Goal: Contribute content: Add original content to the website for others to see

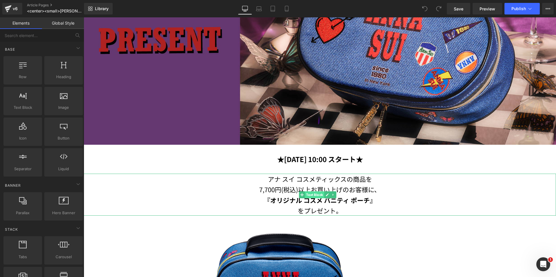
click at [313, 192] on span "Text Block" at bounding box center [314, 194] width 19 height 7
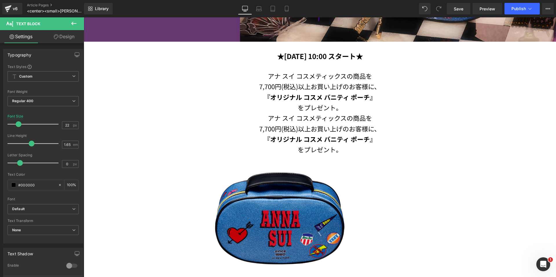
scroll to position [203, 0]
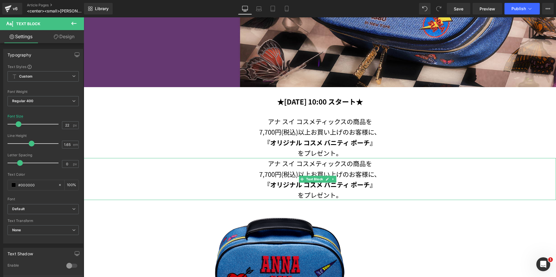
click at [341, 194] on p "をプレゼント。" at bounding box center [320, 195] width 473 height 10
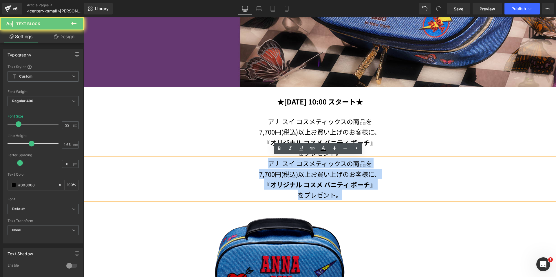
drag, startPoint x: 342, startPoint y: 193, endPoint x: 255, endPoint y: 164, distance: 91.5
click at [255, 164] on div "アナ スイ コスメティックスの商品を 7,700円(税込)以上お買い上げのお客様に、 『オリジナル コスメ バニティ ポーチ』 をプレゼント。" at bounding box center [320, 179] width 473 height 42
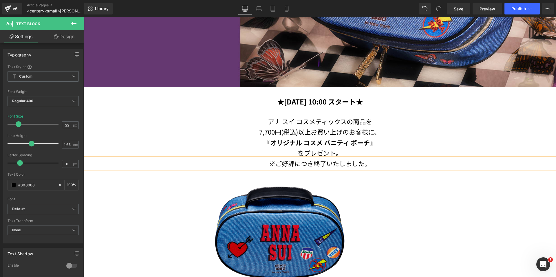
click at [311, 160] on p "※ご好評につき終了いたしました。" at bounding box center [320, 163] width 473 height 10
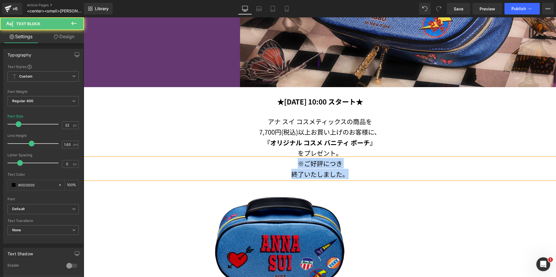
drag, startPoint x: 351, startPoint y: 172, endPoint x: 285, endPoint y: 162, distance: 67.1
click at [286, 162] on div "※ご好評につき 終了いたしました。" at bounding box center [320, 168] width 473 height 21
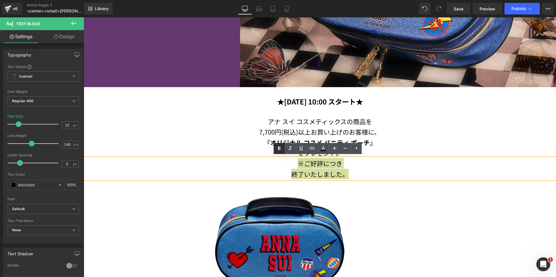
click at [276, 148] on icon at bounding box center [279, 148] width 7 height 7
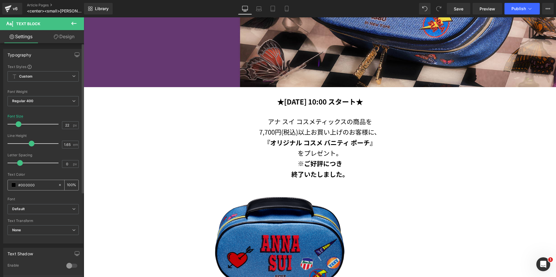
click at [14, 185] on span at bounding box center [13, 185] width 5 height 5
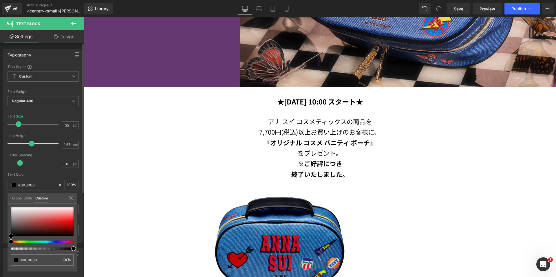
click at [74, 219] on div "#000000 100 %" at bounding box center [43, 239] width 70 height 65
type input "#fb3636"
click at [72, 219] on div at bounding box center [42, 221] width 63 height 29
type input "#fa3737"
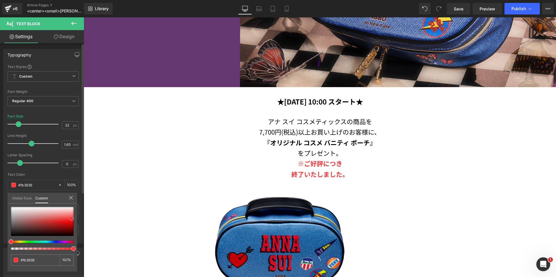
type input "#fa3737"
type input "#ff3233"
click at [76, 217] on div "#ff3233 100 %" at bounding box center [43, 239] width 70 height 65
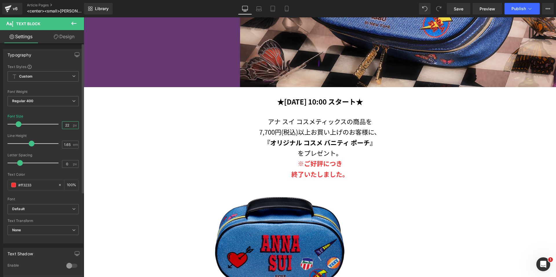
type input "2"
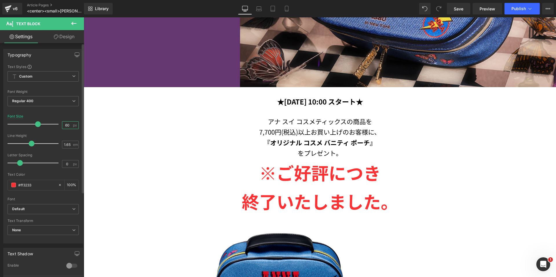
click at [68, 124] on input "60" at bounding box center [67, 125] width 10 height 7
type input "6"
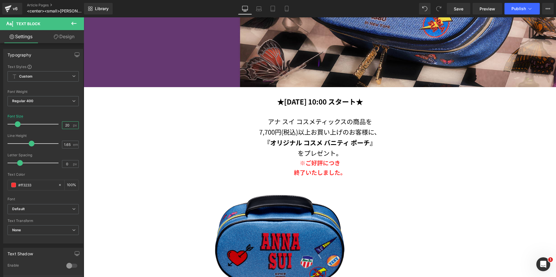
type input "20"
click at [60, 40] on link "Design" at bounding box center [64, 36] width 42 height 13
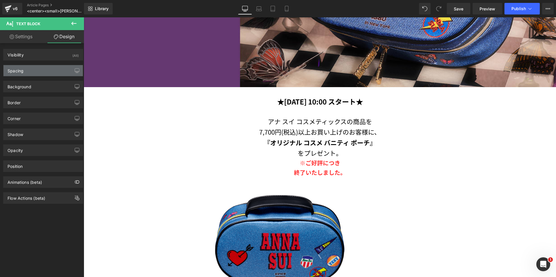
click at [37, 67] on div "Spacing" at bounding box center [42, 70] width 79 height 11
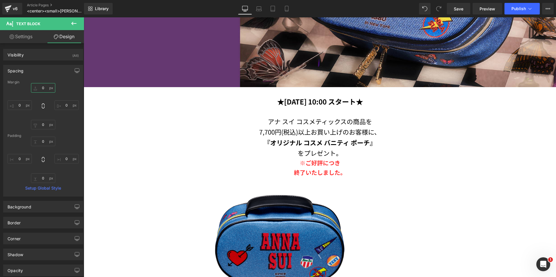
click at [39, 86] on input "text" at bounding box center [43, 88] width 24 height 10
type input "30"
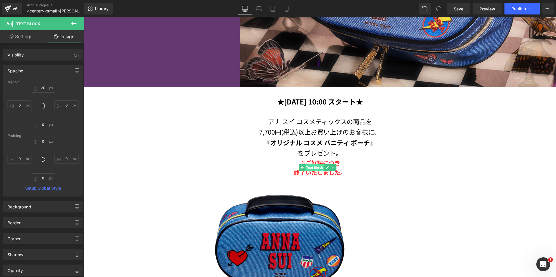
click at [307, 166] on span "Text Block" at bounding box center [314, 167] width 19 height 7
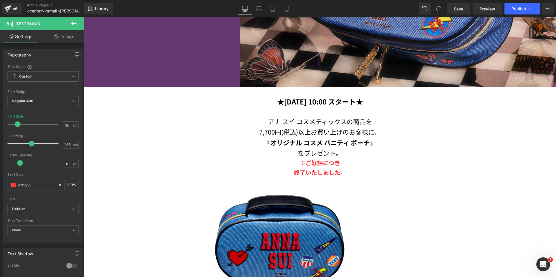
click at [70, 38] on link "Design" at bounding box center [64, 36] width 42 height 13
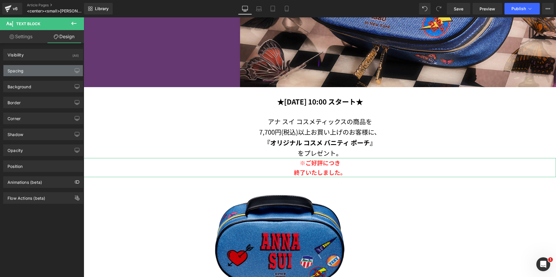
click at [39, 71] on div "Spacing" at bounding box center [42, 70] width 79 height 11
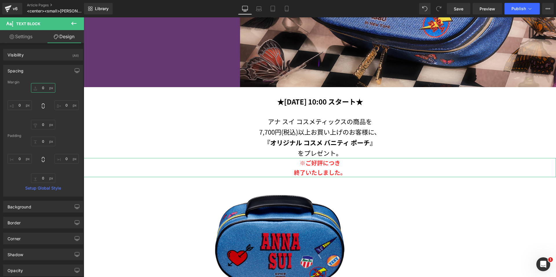
click at [41, 90] on input "0" at bounding box center [43, 88] width 24 height 10
type input "30"
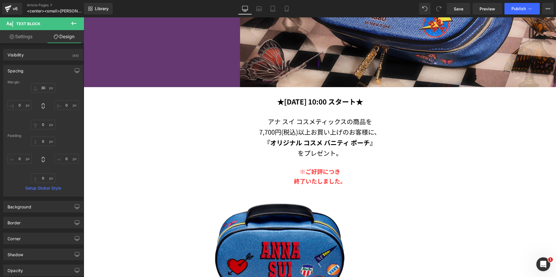
click at [296, 171] on p "※ご好評につき" at bounding box center [320, 172] width 473 height 10
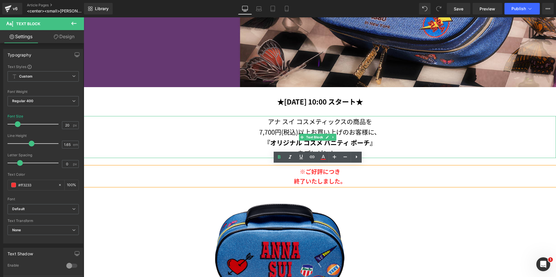
click at [470, 127] on p "7,700円(税込)以上お買い上げのお客様に、" at bounding box center [320, 132] width 473 height 10
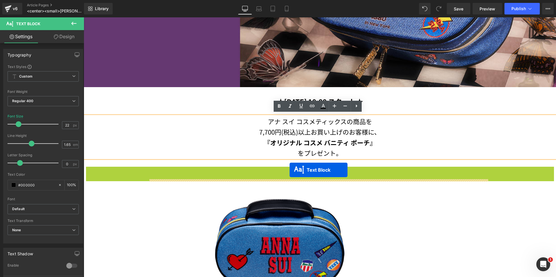
drag, startPoint x: 301, startPoint y: 175, endPoint x: 290, endPoint y: 170, distance: 12.1
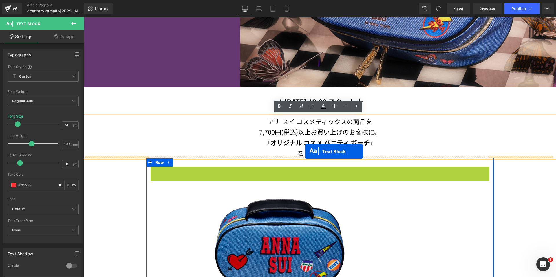
drag, startPoint x: 302, startPoint y: 176, endPoint x: 305, endPoint y: 152, distance: 24.9
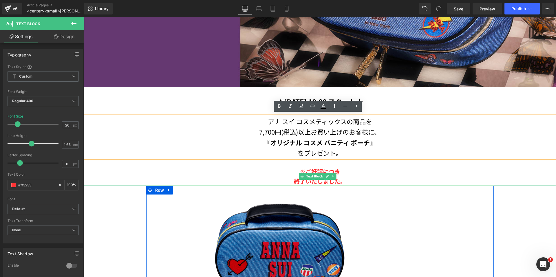
click at [341, 174] on p "※ご好評につき" at bounding box center [320, 172] width 473 height 10
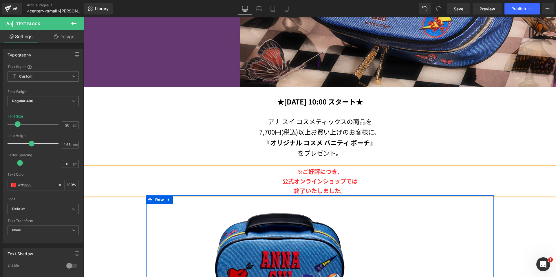
click at [510, 137] on p "『オリジナル コスメ バニティ ポーチ』" at bounding box center [320, 142] width 473 height 10
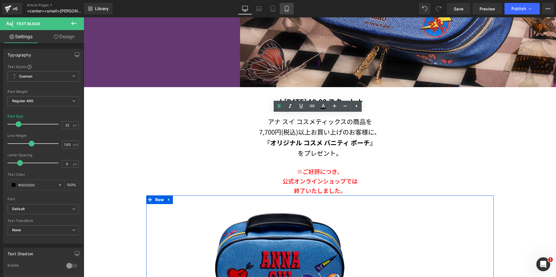
click at [283, 8] on link "Mobile" at bounding box center [287, 9] width 14 height 12
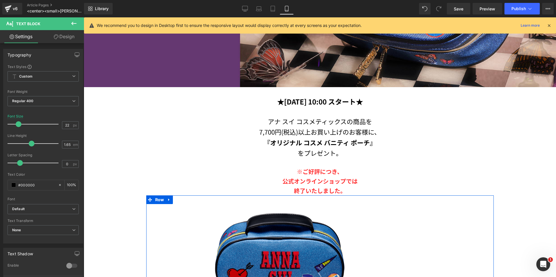
type input "15"
type input "100"
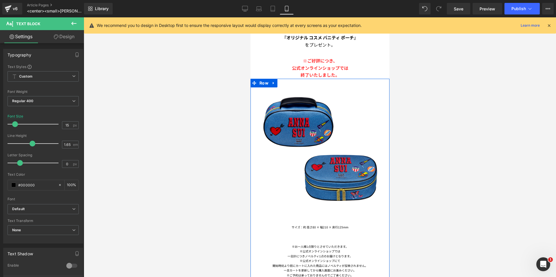
scroll to position [113, 0]
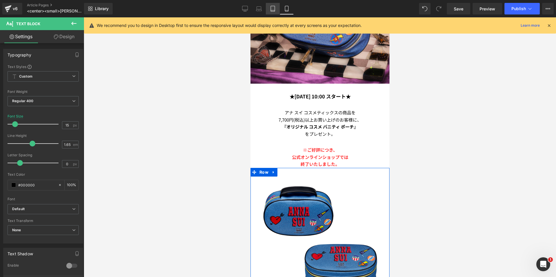
click at [272, 10] on icon at bounding box center [273, 9] width 6 height 6
type input "18"
type input "100"
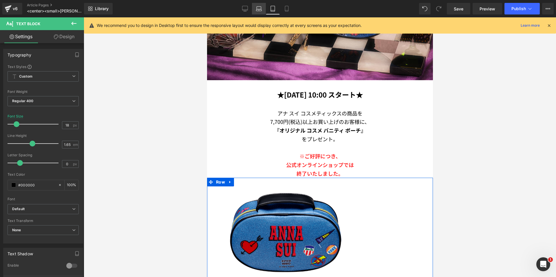
click at [256, 13] on link "Laptop" at bounding box center [259, 9] width 14 height 12
type input "20"
type input "100"
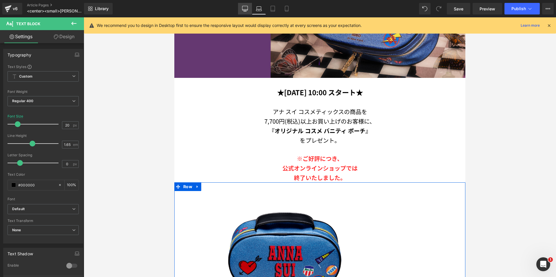
click at [247, 11] on icon at bounding box center [245, 9] width 6 height 6
type input "22"
type input "100"
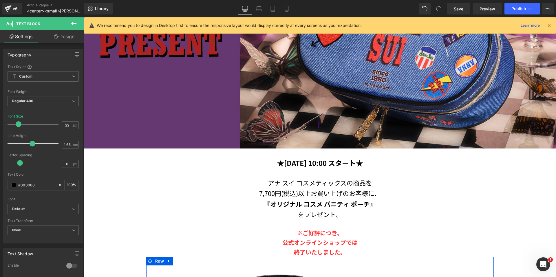
scroll to position [212, 0]
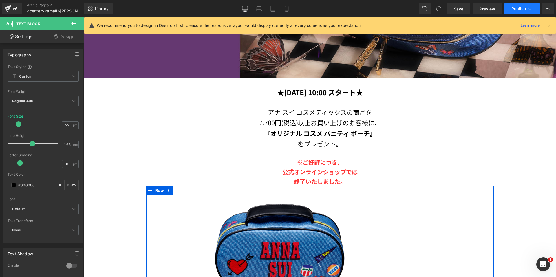
click at [519, 9] on span "Publish" at bounding box center [519, 8] width 14 height 5
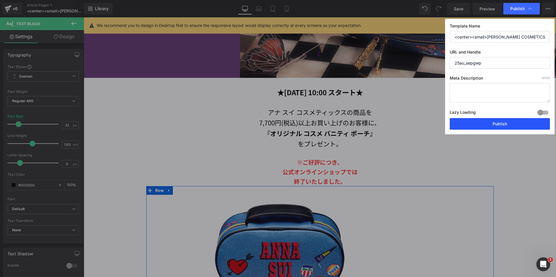
click at [471, 123] on button "Publish" at bounding box center [500, 124] width 100 height 12
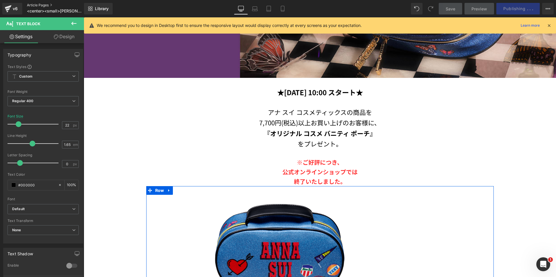
click at [32, 5] on link "Article Pages" at bounding box center [60, 5] width 67 height 5
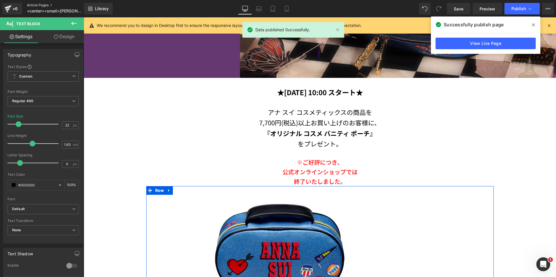
click at [34, 5] on link "Article Pages" at bounding box center [60, 5] width 67 height 5
